Goal: Task Accomplishment & Management: Use online tool/utility

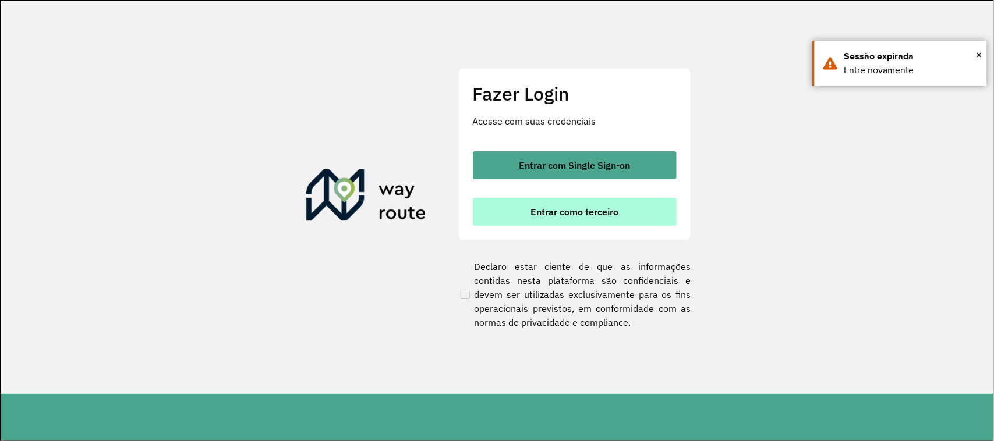
click at [553, 211] on span "Entrar como terceiro" at bounding box center [575, 211] width 88 height 9
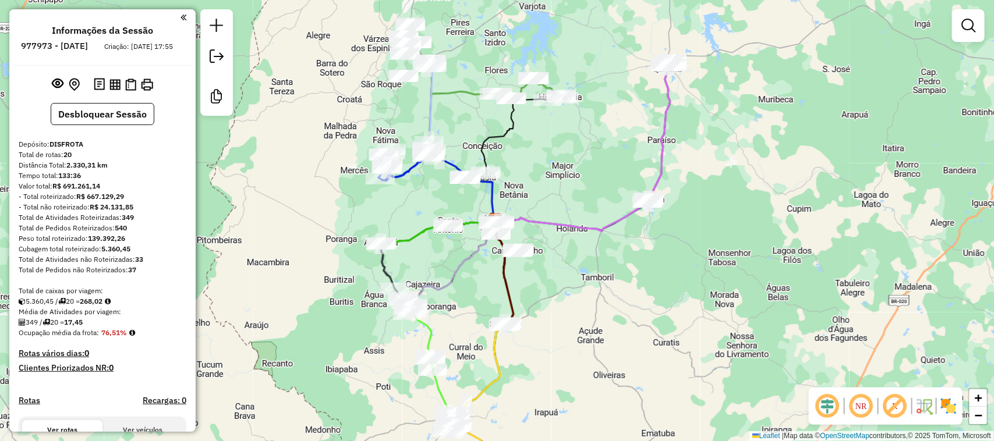
drag, startPoint x: 473, startPoint y: 109, endPoint x: 470, endPoint y: 121, distance: 12.2
click at [470, 121] on div "Janela de atendimento Grade de atendimento Capacidade Transportadoras Veículos …" at bounding box center [497, 220] width 994 height 441
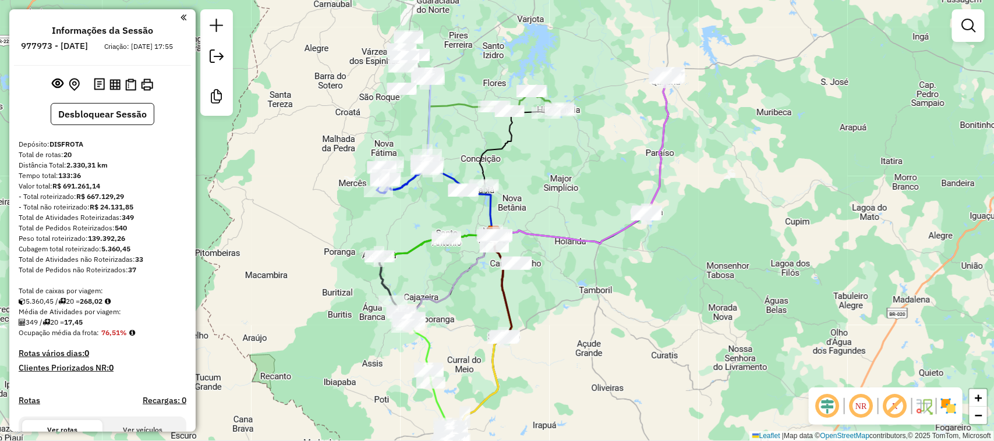
click at [444, 131] on div "Janela de atendimento Grade de atendimento Capacidade Transportadoras Veículos …" at bounding box center [497, 220] width 994 height 441
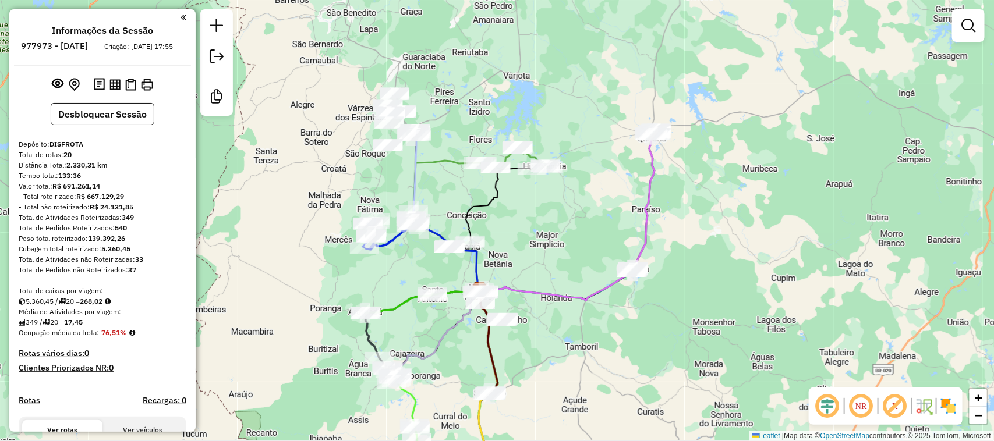
drag, startPoint x: 455, startPoint y: 119, endPoint x: 441, endPoint y: 185, distance: 66.7
click at [441, 185] on div "Janela de atendimento Grade de atendimento Capacidade Transportadoras Veículos …" at bounding box center [497, 220] width 994 height 441
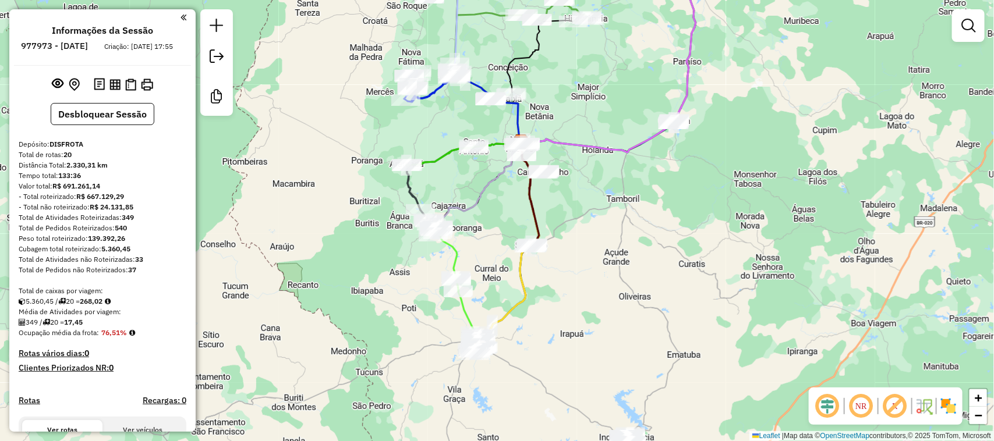
drag, startPoint x: 583, startPoint y: 335, endPoint x: 624, endPoint y: 176, distance: 164.3
click at [624, 176] on div "Janela de atendimento Grade de atendimento Capacidade Transportadoras Veículos …" at bounding box center [497, 220] width 994 height 441
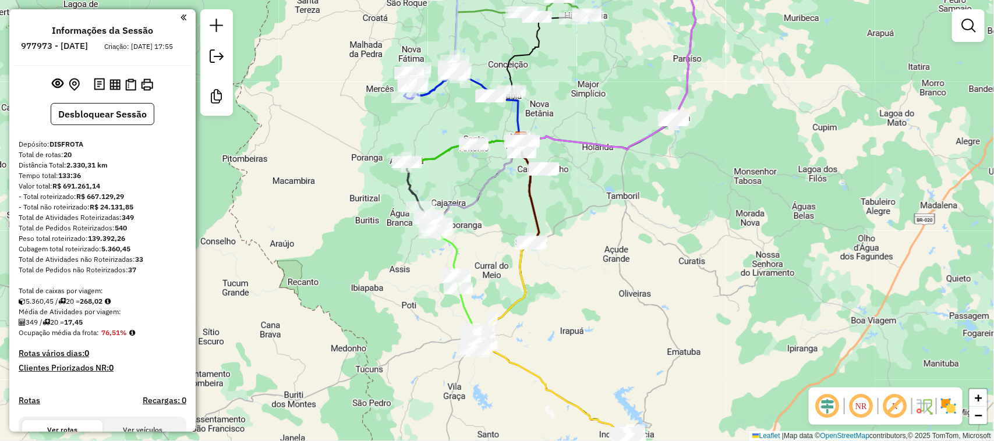
click at [624, 176] on div "Janela de atendimento Grade de atendimento Capacidade Transportadoras Veículos …" at bounding box center [497, 220] width 994 height 441
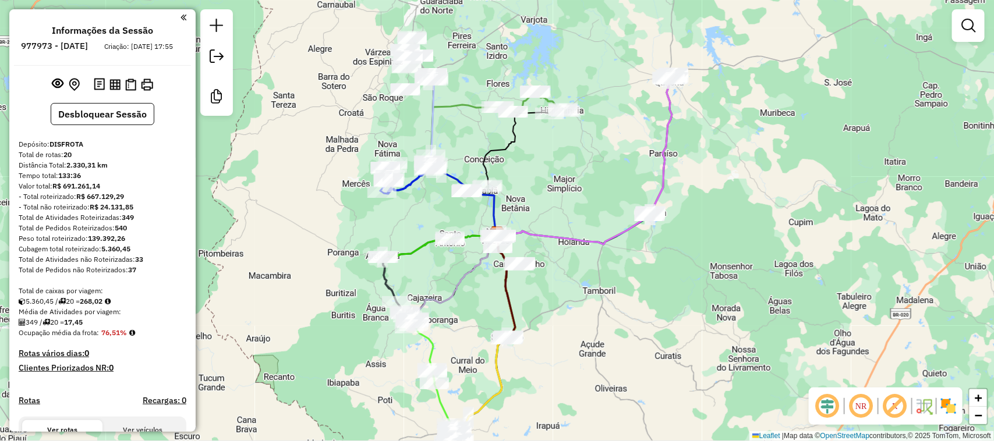
drag, startPoint x: 586, startPoint y: 160, endPoint x: 571, endPoint y: 302, distance: 142.3
click at [571, 302] on div "Janela de atendimento Grade de atendimento Capacidade Transportadoras Veículos …" at bounding box center [497, 220] width 994 height 441
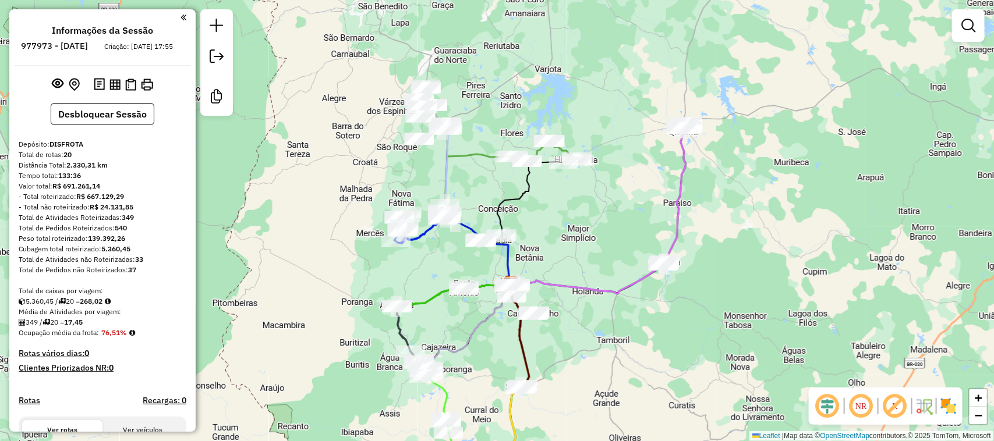
drag, startPoint x: 718, startPoint y: 155, endPoint x: 718, endPoint y: 149, distance: 5.9
click at [718, 149] on div "Janela de atendimento Grade de atendimento Capacidade Transportadoras Veículos …" at bounding box center [497, 220] width 994 height 441
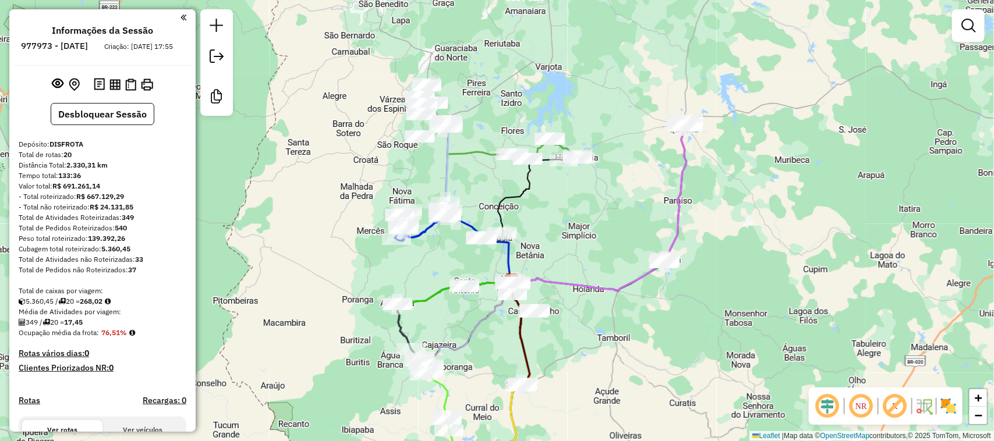
click at [718, 149] on div "Janela de atendimento Grade de atendimento Capacidade Transportadoras Veículos …" at bounding box center [497, 220] width 994 height 441
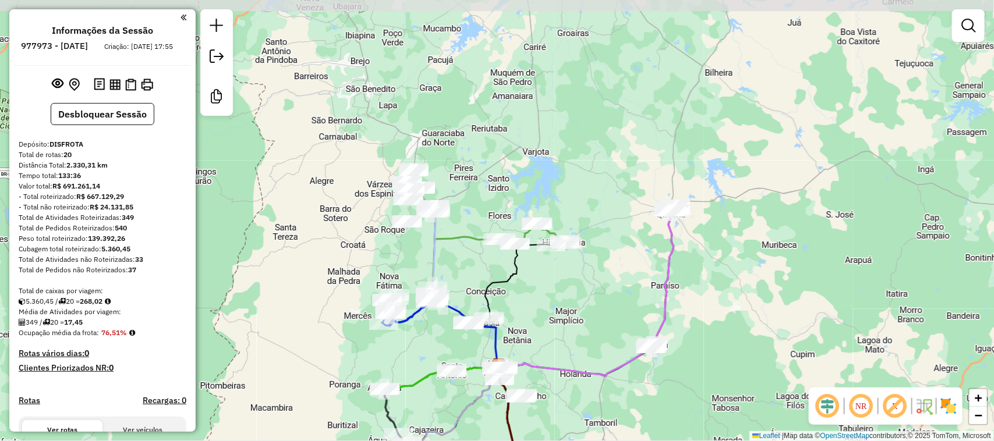
drag, startPoint x: 718, startPoint y: 149, endPoint x: 705, endPoint y: 235, distance: 86.6
click at [705, 235] on div "Janela de atendimento Grade de atendimento Capacidade Transportadoras Veículos …" at bounding box center [497, 220] width 994 height 441
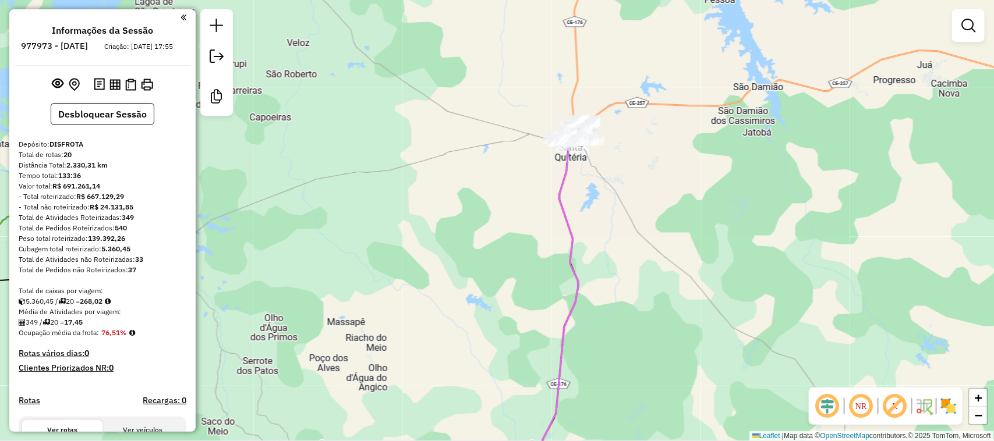
click at [705, 235] on div "Janela de atendimento Grade de atendimento Capacidade Transportadoras Veículos …" at bounding box center [497, 220] width 994 height 441
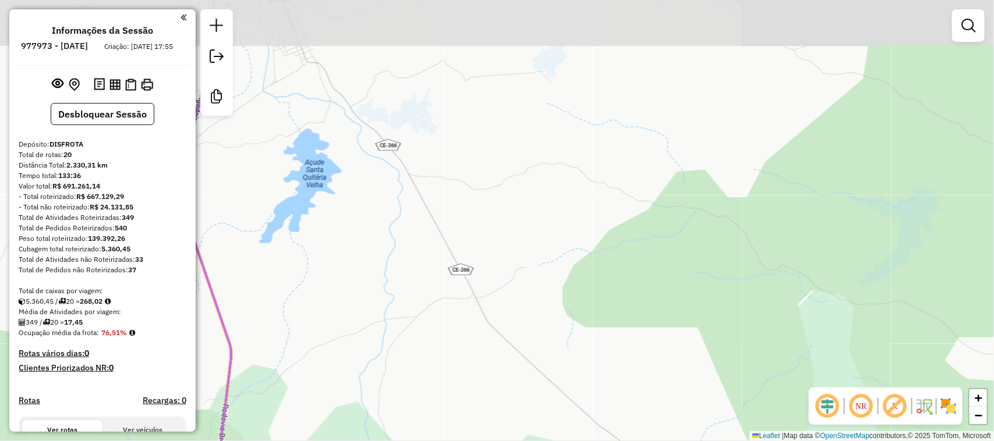
drag, startPoint x: 374, startPoint y: 61, endPoint x: 461, endPoint y: 221, distance: 182.2
click at [461, 221] on div "Janela de atendimento Grade de atendimento Capacidade Transportadoras Veículos …" at bounding box center [497, 220] width 994 height 441
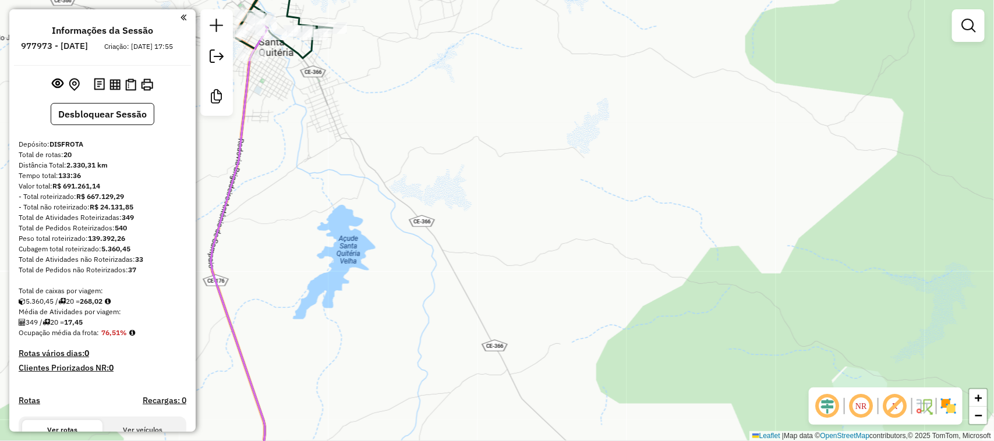
drag, startPoint x: 461, startPoint y: 221, endPoint x: 493, endPoint y: 287, distance: 72.4
click at [493, 287] on div "Janela de atendimento Grade de atendimento Capacidade Transportadoras Veículos …" at bounding box center [497, 220] width 994 height 441
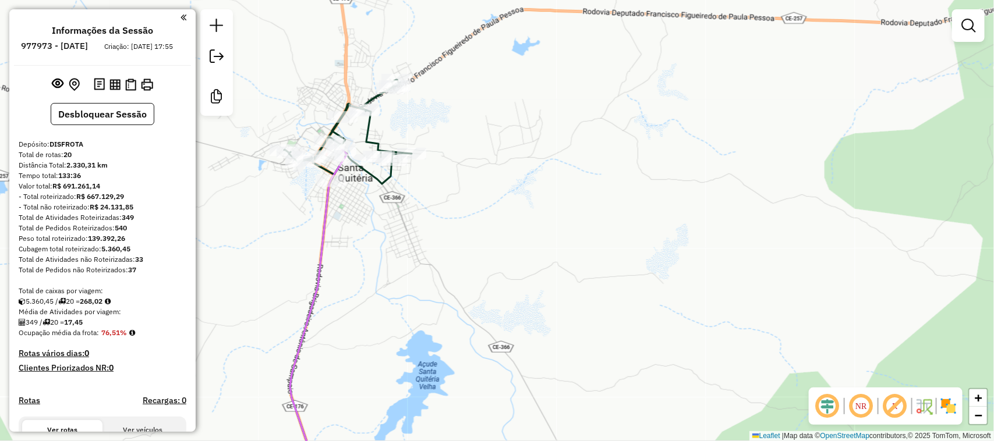
drag, startPoint x: 348, startPoint y: 153, endPoint x: 403, endPoint y: 252, distance: 112.6
click at [403, 252] on div "Janela de atendimento Grade de atendimento Capacidade Transportadoras Veículos …" at bounding box center [497, 220] width 994 height 441
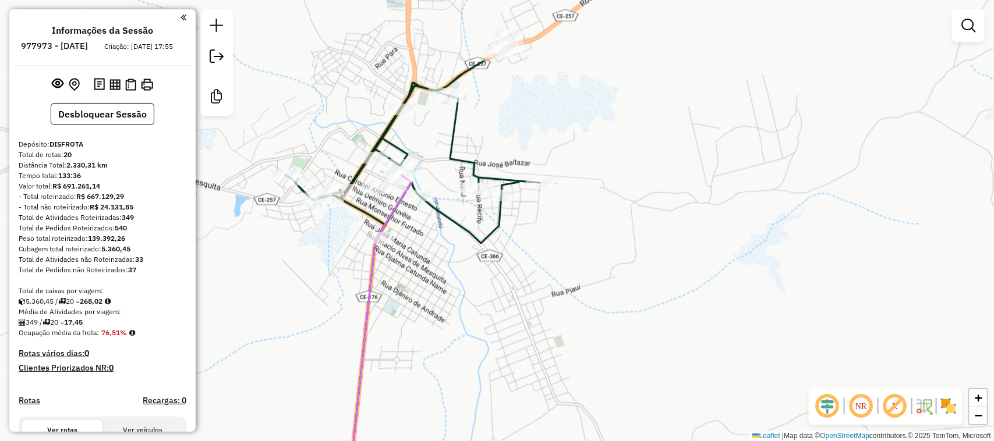
drag, startPoint x: 400, startPoint y: 287, endPoint x: 522, endPoint y: 394, distance: 163.1
click at [522, 394] on div "Janela de atendimento Grade de atendimento Capacidade Transportadoras Veículos …" at bounding box center [497, 220] width 994 height 441
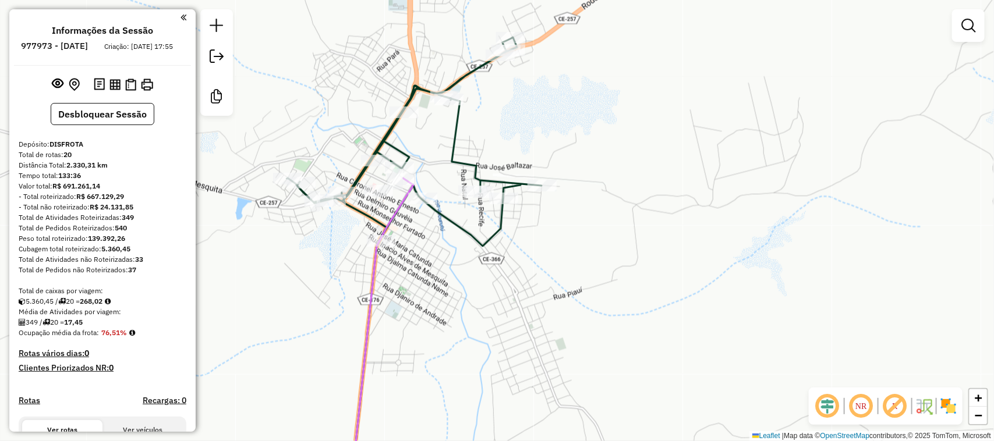
click at [522, 394] on div "Janela de atendimento Grade de atendimento Capacidade Transportadoras Veículos …" at bounding box center [497, 220] width 994 height 441
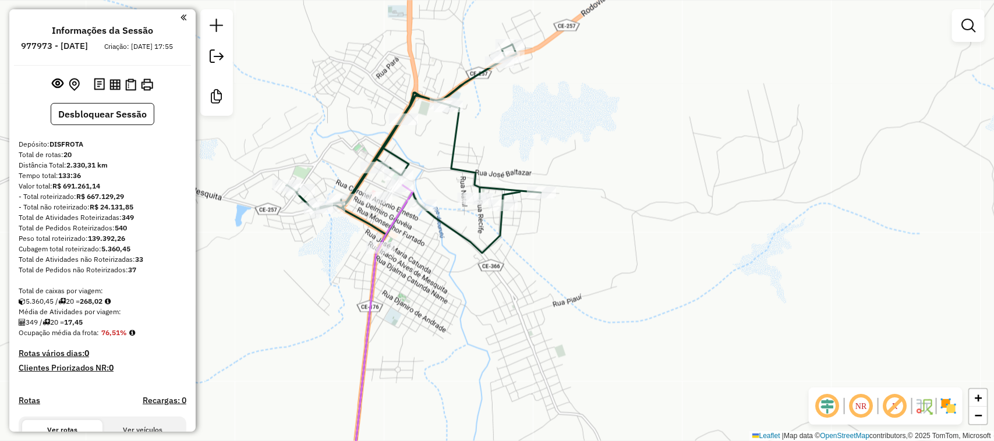
drag, startPoint x: 522, startPoint y: 394, endPoint x: 522, endPoint y: 402, distance: 8.8
click at [522, 402] on div "Janela de atendimento Grade de atendimento Capacidade Transportadoras Veículos …" at bounding box center [497, 220] width 994 height 441
